Goal: Find contact information

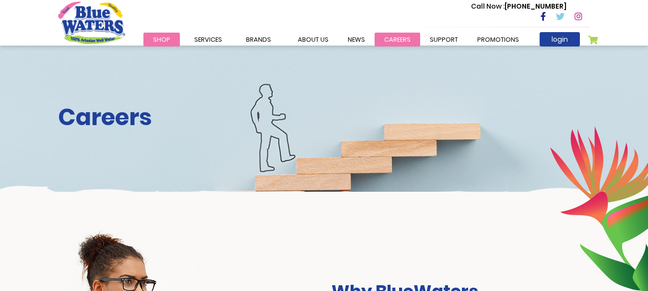
click at [390, 40] on link "careers" at bounding box center [398, 40] width 46 height 14
click at [383, 39] on link "careers" at bounding box center [398, 40] width 46 height 14
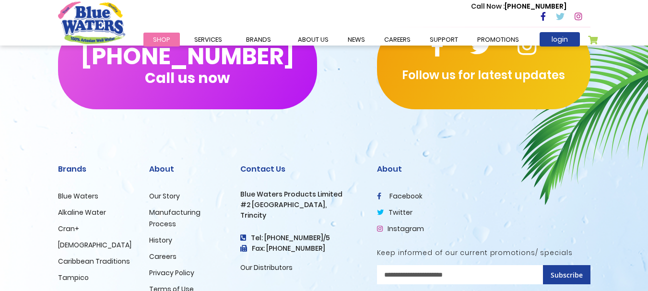
scroll to position [1037, 0]
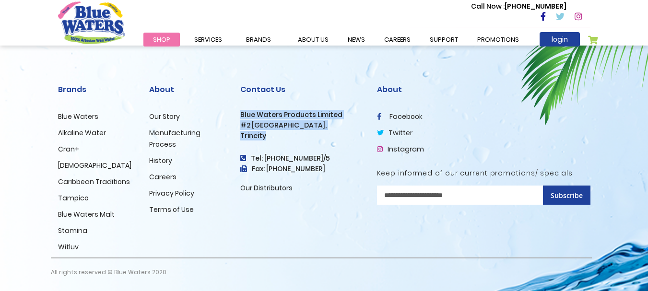
drag, startPoint x: 241, startPoint y: 115, endPoint x: 296, endPoint y: 136, distance: 59.1
click at [296, 136] on div "Contact Us Blue Waters Products Limited #2 Orange Grove Estate, Trincity Tel: (…" at bounding box center [301, 139] width 122 height 109
copy div "Blue Waters Products Limited #2 Orange Grove Estate, Trincity"
